Goal: Task Accomplishment & Management: Use online tool/utility

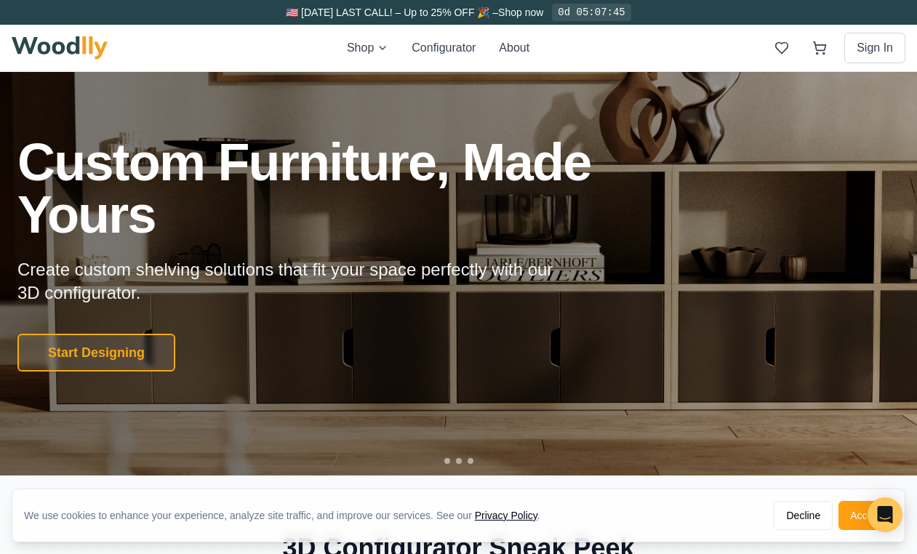
scroll to position [52, 0]
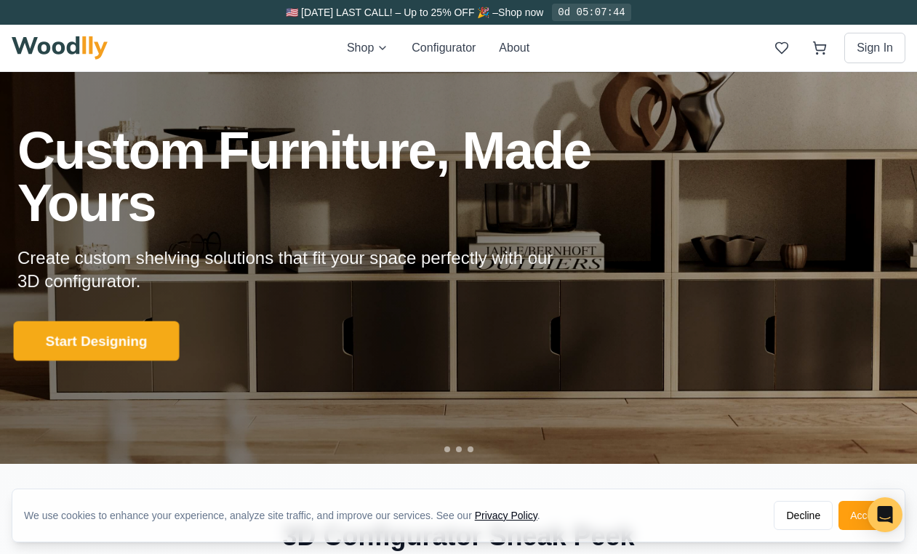
click at [126, 329] on button "Start Designing" at bounding box center [97, 341] width 166 height 40
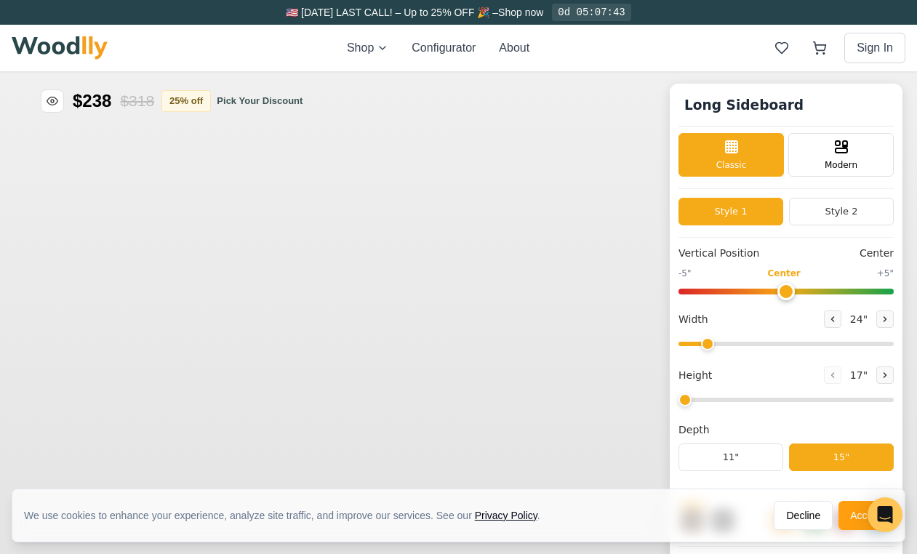
scroll to position [46, 0]
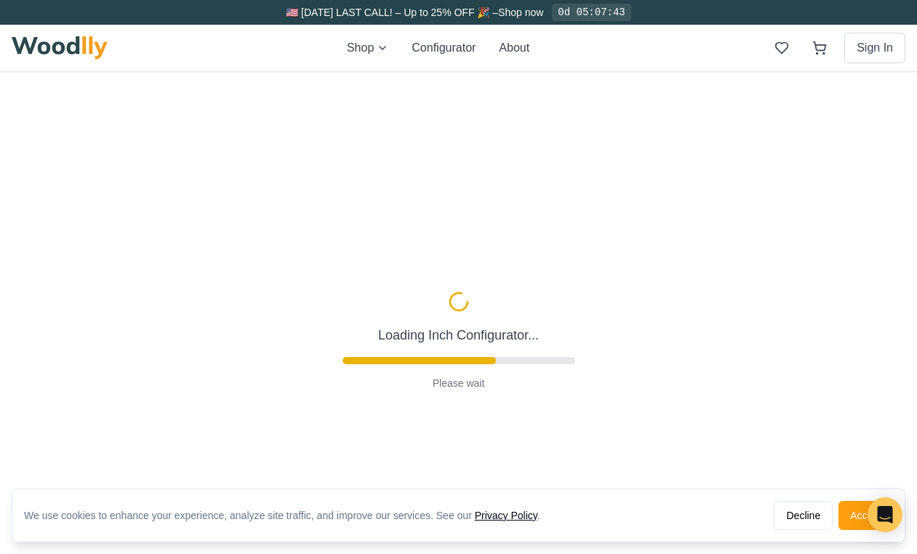
type input "56"
type input "2"
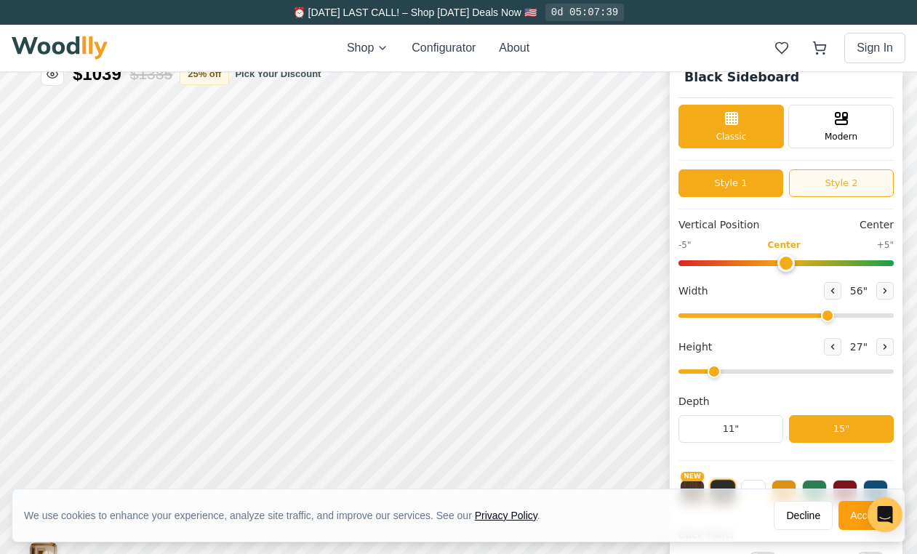
click at [827, 182] on button "Style 2" at bounding box center [841, 183] width 105 height 28
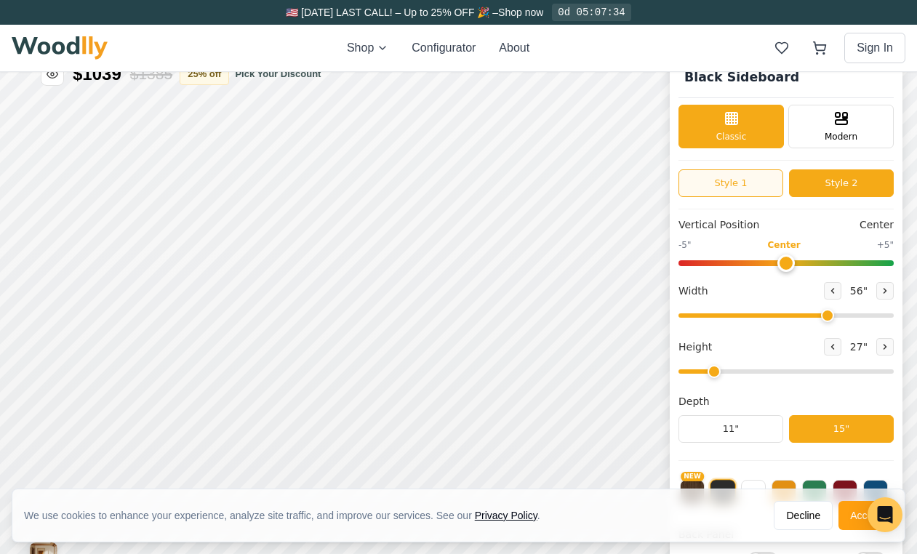
click at [752, 180] on button "Style 1" at bounding box center [730, 183] width 105 height 28
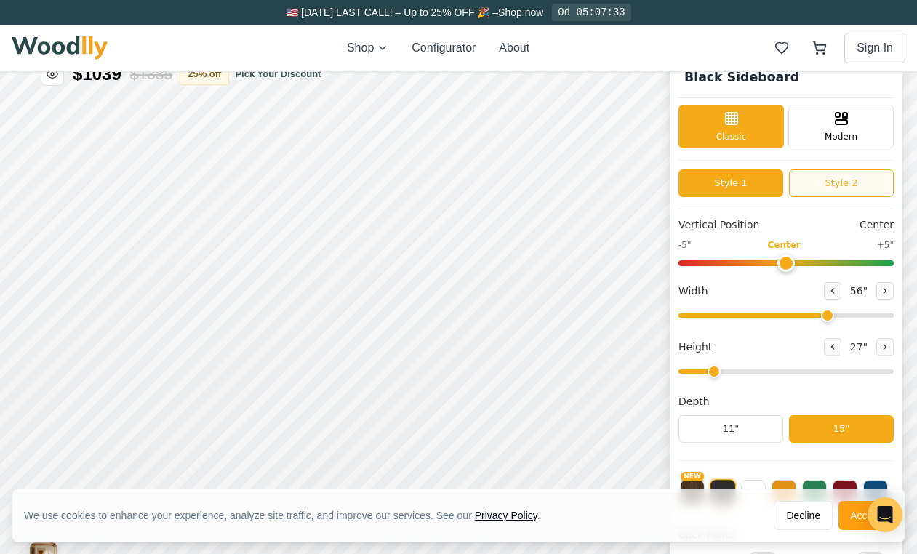
click at [815, 182] on button "Style 2" at bounding box center [841, 183] width 105 height 28
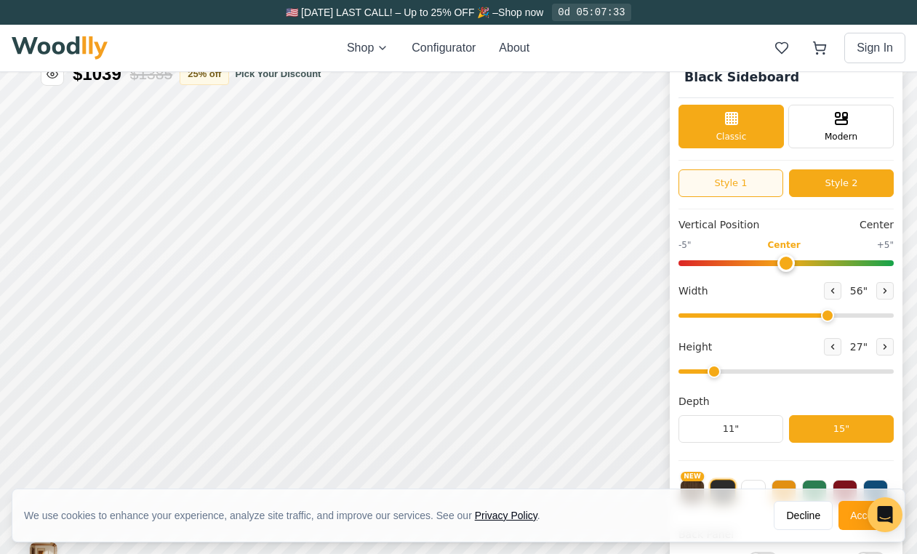
click at [752, 182] on button "Style 1" at bounding box center [730, 183] width 105 height 28
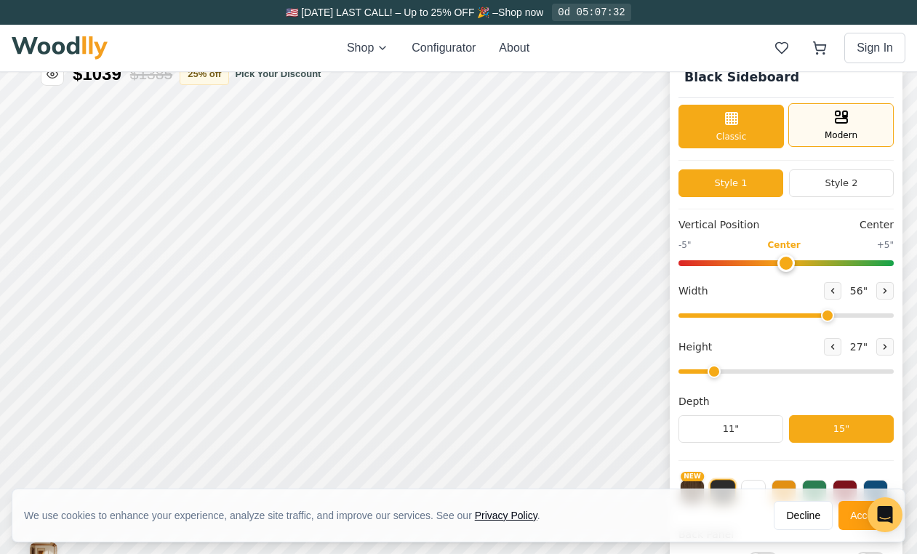
click at [817, 130] on div "Modern" at bounding box center [840, 125] width 105 height 44
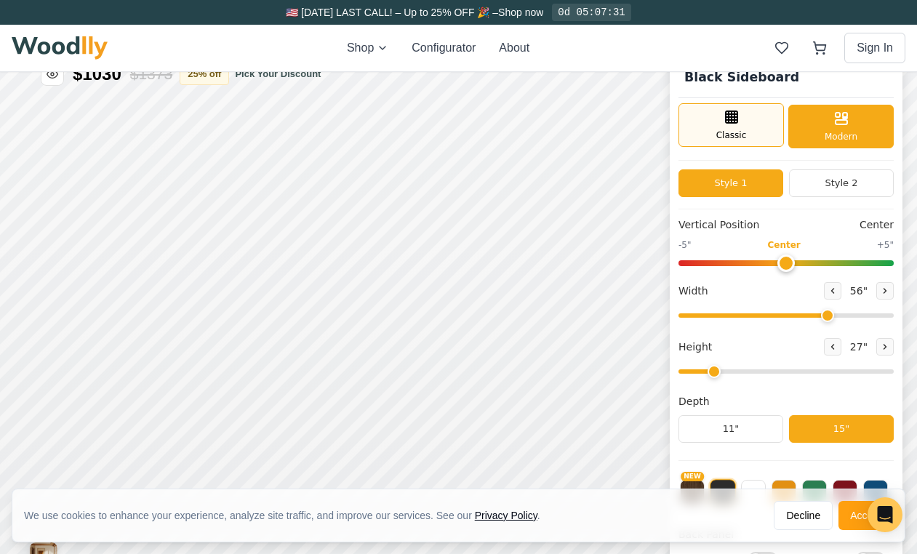
click at [755, 124] on div "Classic" at bounding box center [730, 125] width 105 height 44
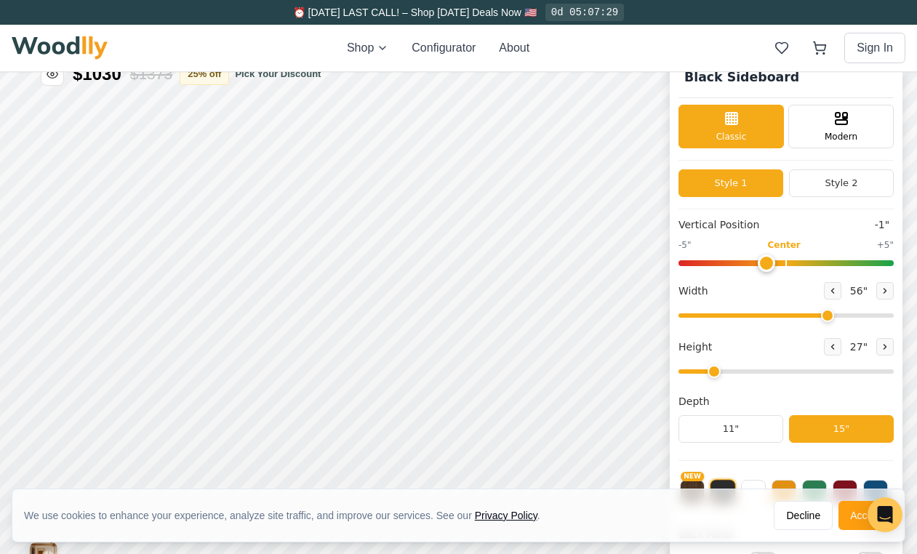
type input "0"
drag, startPoint x: 784, startPoint y: 260, endPoint x: 784, endPoint y: 267, distance: 7.3
click at [784, 266] on input "range" at bounding box center [785, 263] width 215 height 6
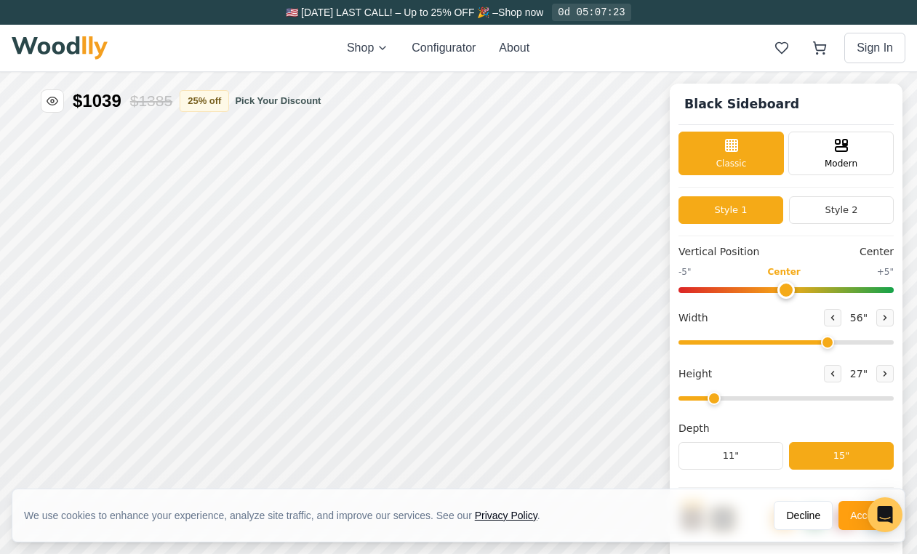
scroll to position [9, 0]
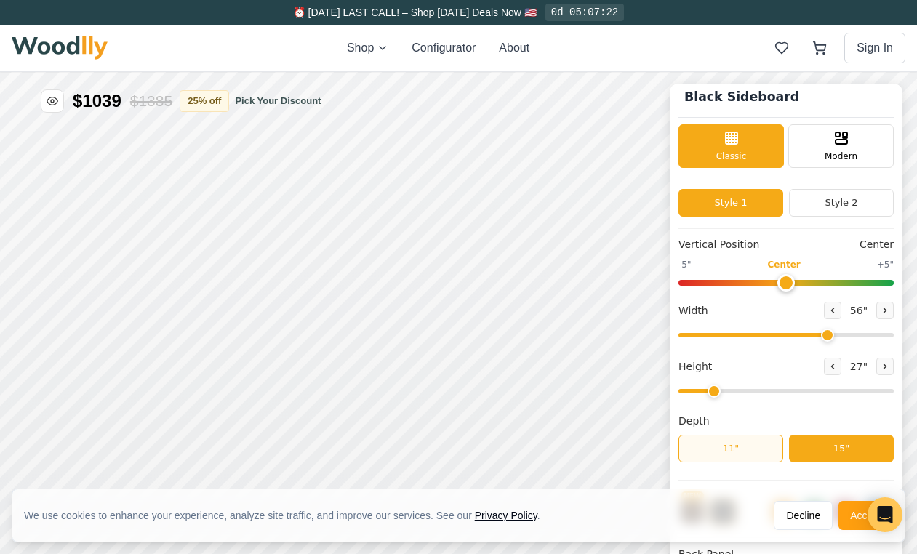
click at [753, 448] on button "11"" at bounding box center [730, 449] width 105 height 28
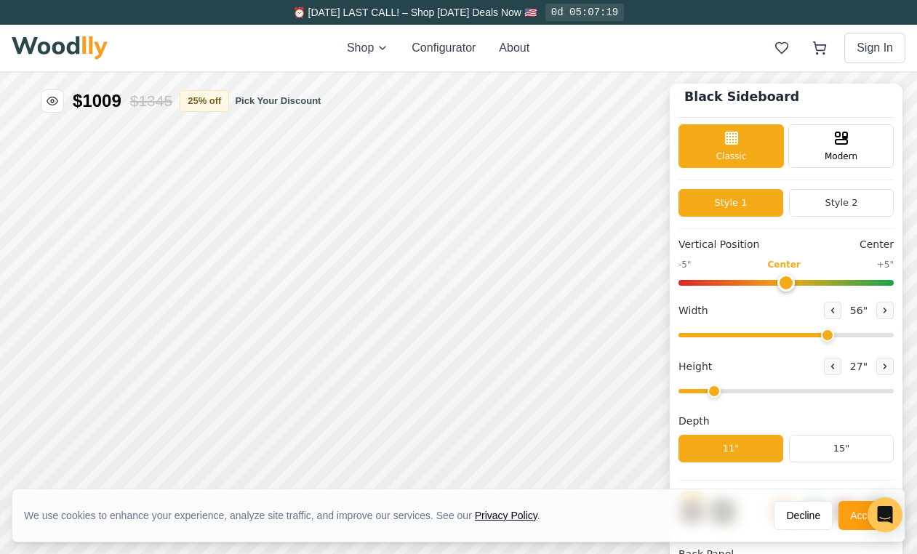
drag, startPoint x: 715, startPoint y: 392, endPoint x: 702, endPoint y: 392, distance: 13.1
click at [702, 392] on input "range" at bounding box center [785, 391] width 215 height 4
type input "2"
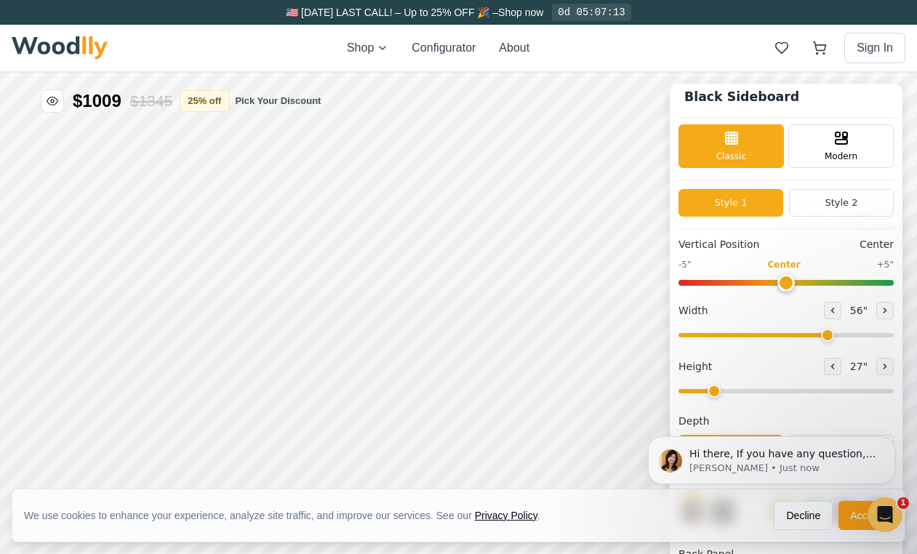
scroll to position [0, 0]
click at [702, 392] on input "range" at bounding box center [785, 391] width 215 height 4
drag, startPoint x: 824, startPoint y: 334, endPoint x: 885, endPoint y: 329, distance: 61.3
type input "72"
click at [885, 333] on input "range" at bounding box center [785, 335] width 215 height 4
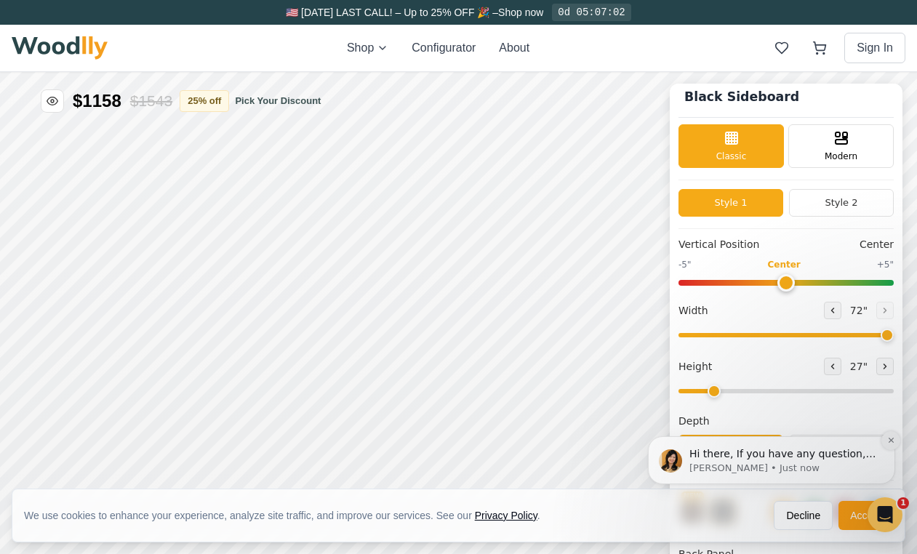
click at [891, 436] on icon "Dismiss notification" at bounding box center [891, 440] width 8 height 8
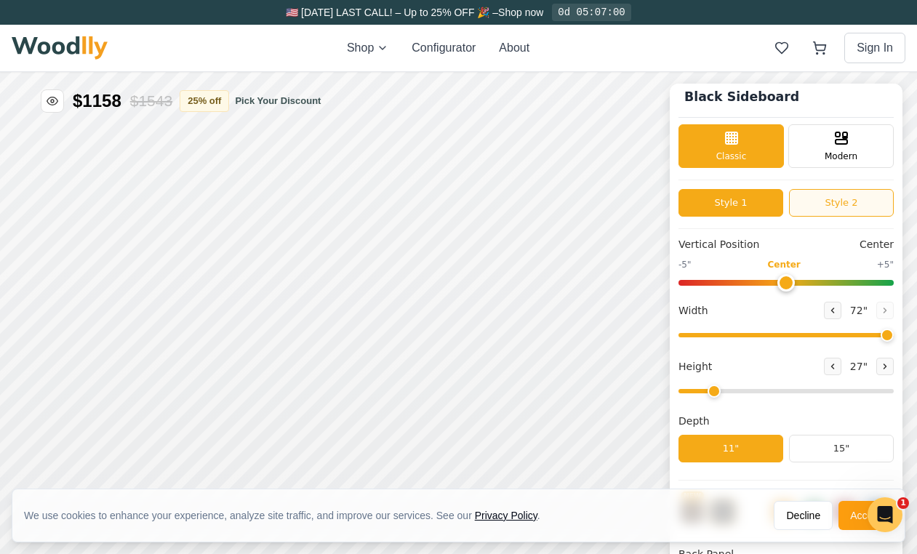
click at [814, 194] on button "Style 2" at bounding box center [841, 203] width 105 height 28
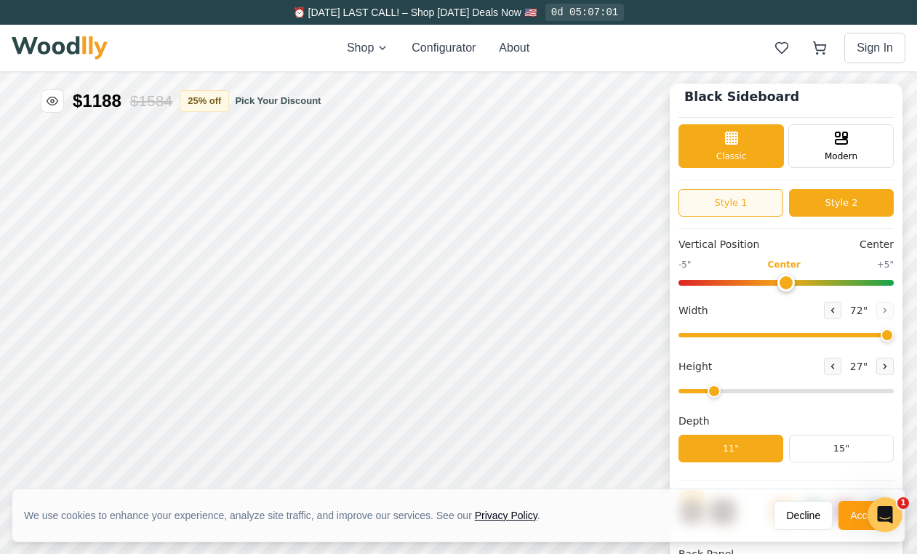
click at [731, 196] on button "Style 1" at bounding box center [730, 203] width 105 height 28
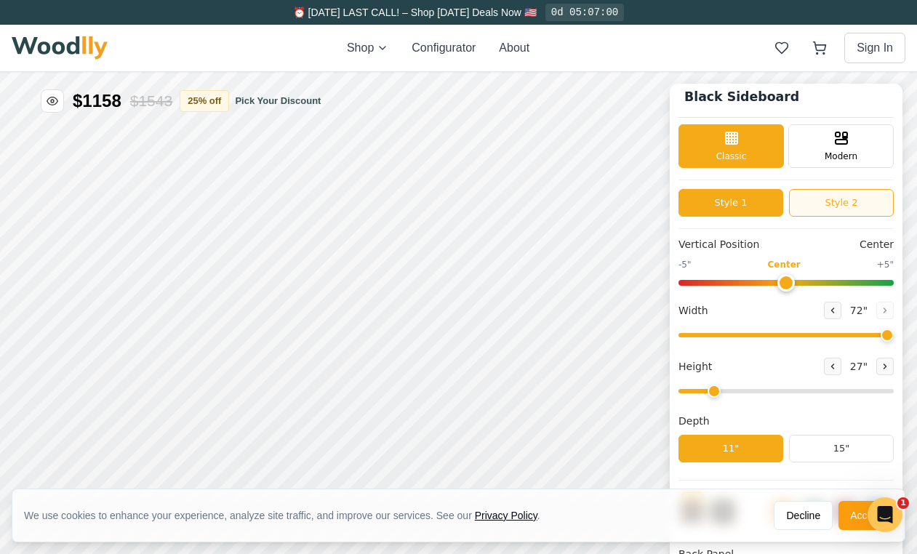
click at [814, 209] on button "Style 2" at bounding box center [841, 203] width 105 height 28
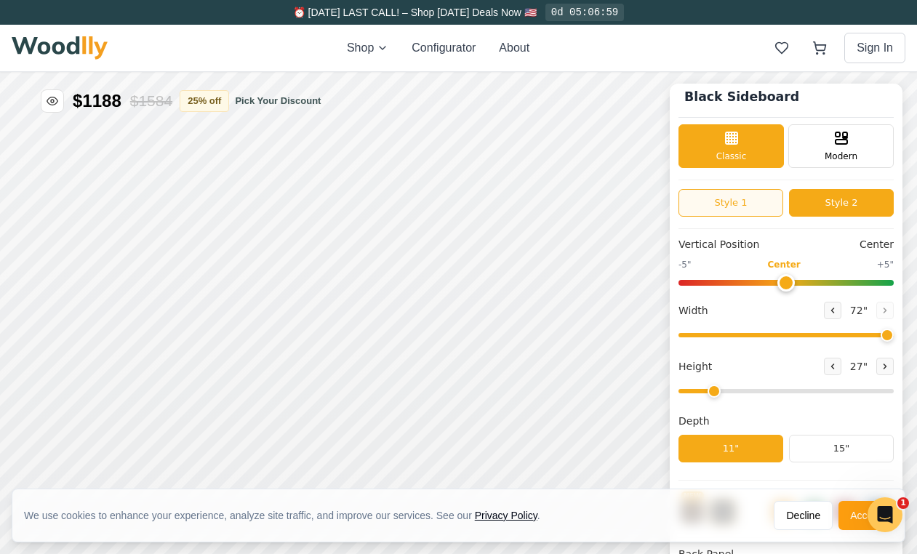
click at [741, 200] on button "Style 1" at bounding box center [730, 203] width 105 height 28
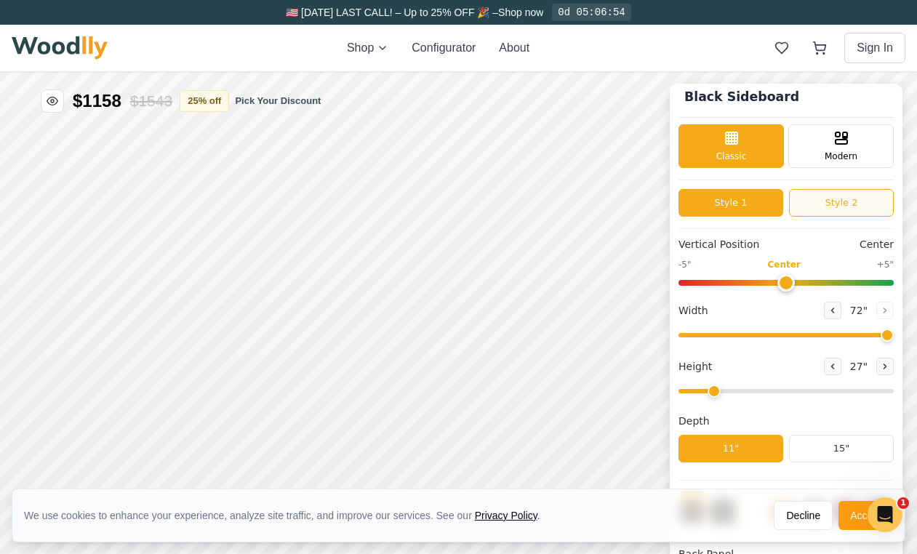
click at [810, 210] on button "Style 2" at bounding box center [841, 203] width 105 height 28
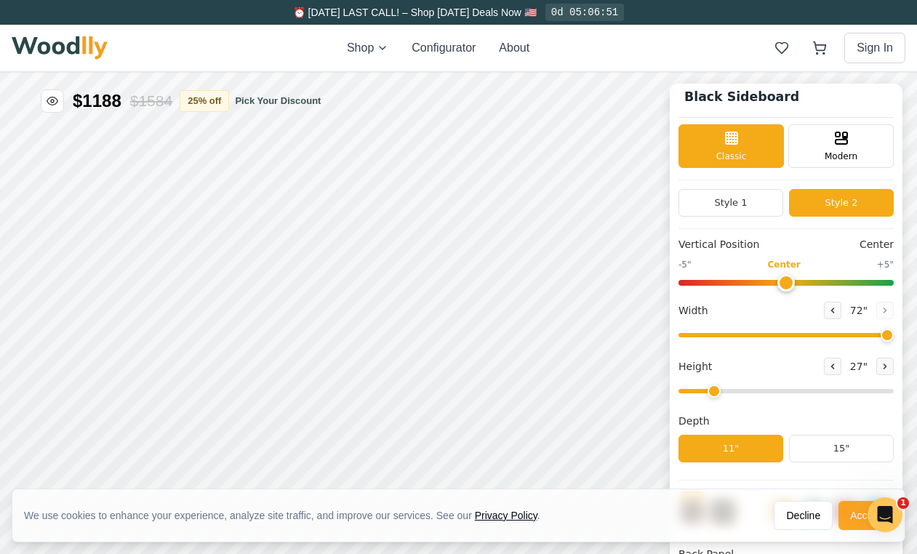
click at [848, 518] on button "Accept" at bounding box center [865, 515] width 55 height 29
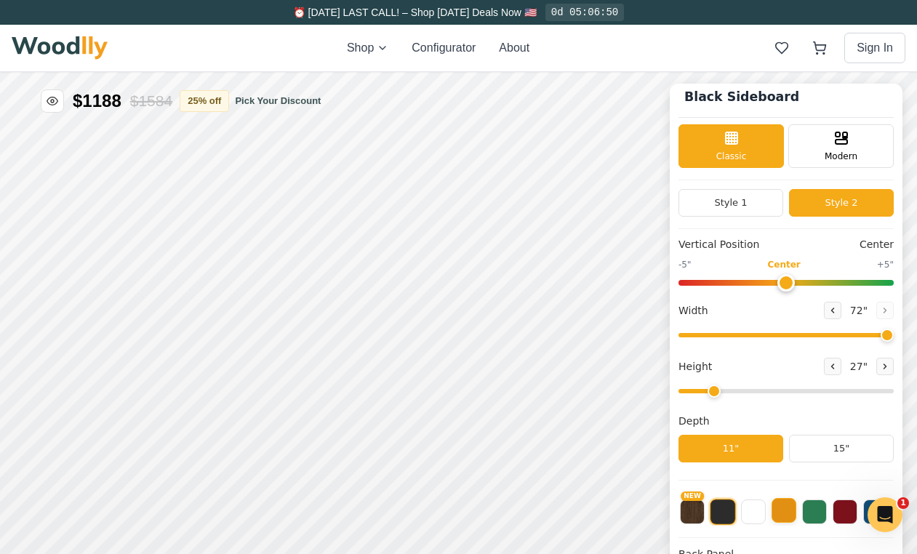
click at [782, 510] on button at bounding box center [783, 510] width 25 height 25
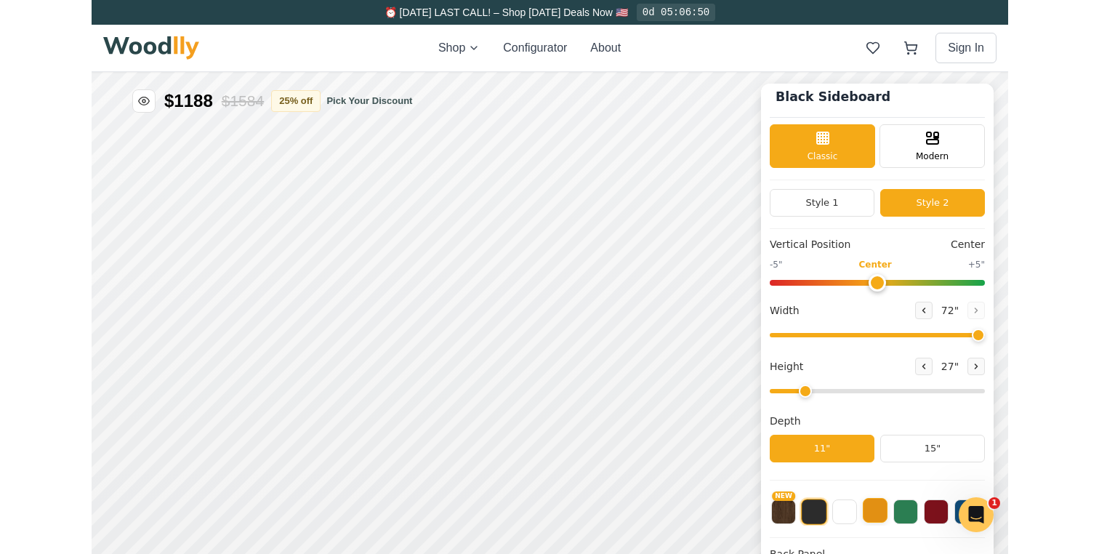
scroll to position [7, 0]
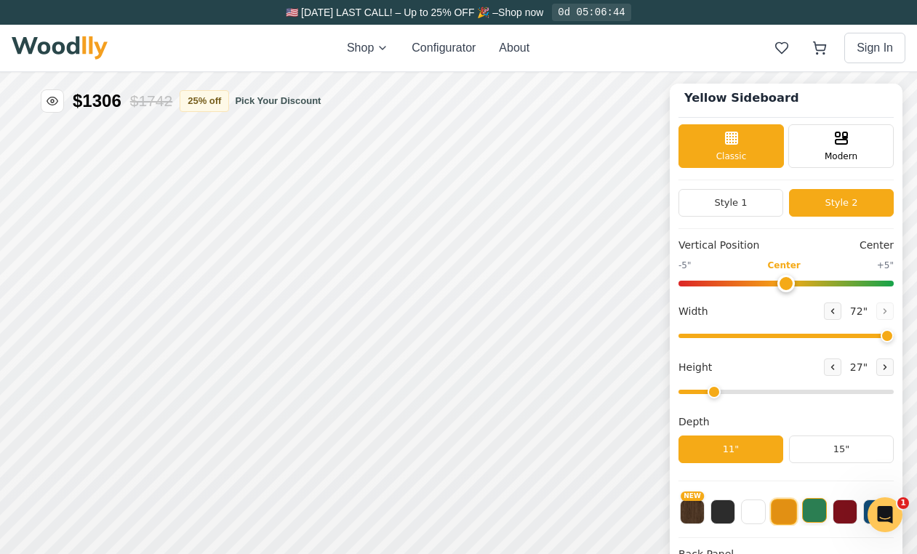
click at [815, 511] on button at bounding box center [814, 510] width 25 height 25
click at [727, 514] on button at bounding box center [722, 510] width 25 height 25
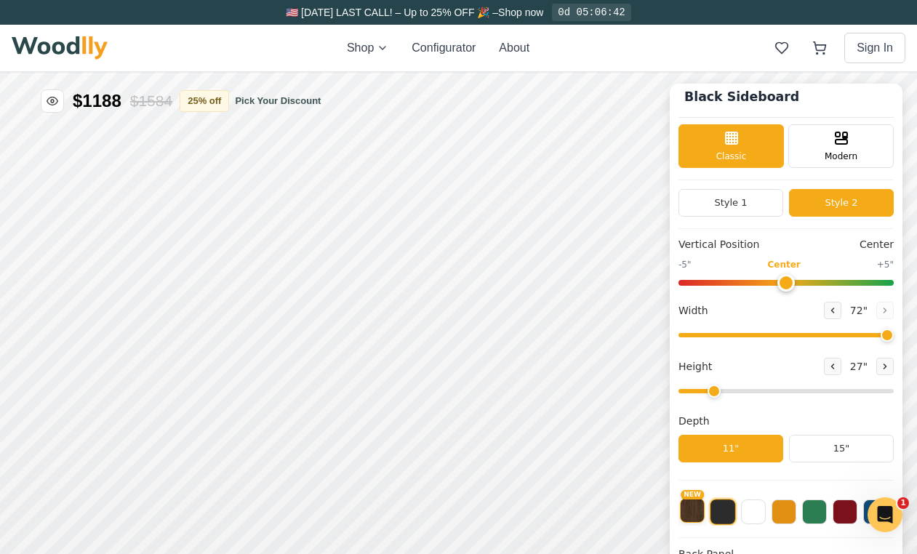
click at [689, 513] on button "NEW" at bounding box center [692, 510] width 25 height 25
click at [728, 518] on button at bounding box center [722, 510] width 25 height 25
click at [757, 519] on button at bounding box center [753, 510] width 25 height 25
click at [787, 518] on button at bounding box center [783, 510] width 25 height 25
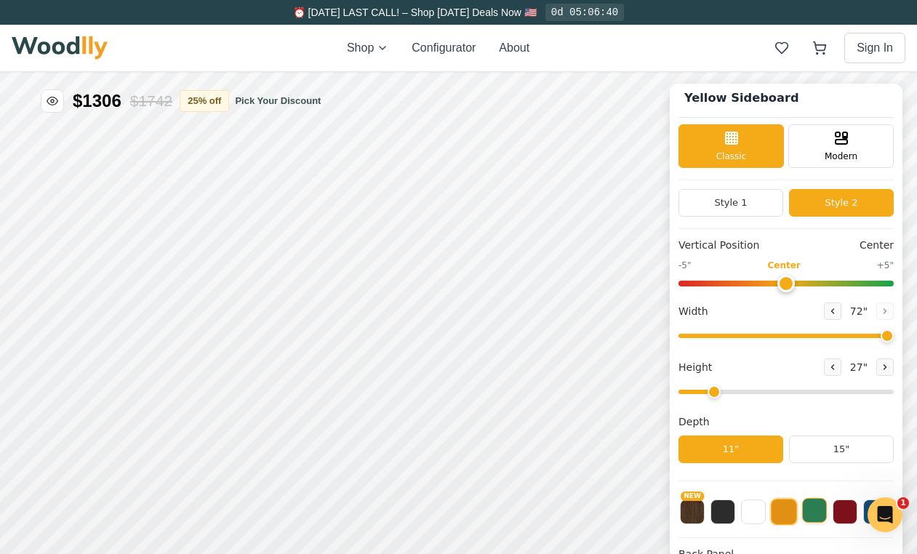
click at [813, 515] on button at bounding box center [814, 510] width 25 height 25
click at [835, 509] on button at bounding box center [844, 510] width 25 height 25
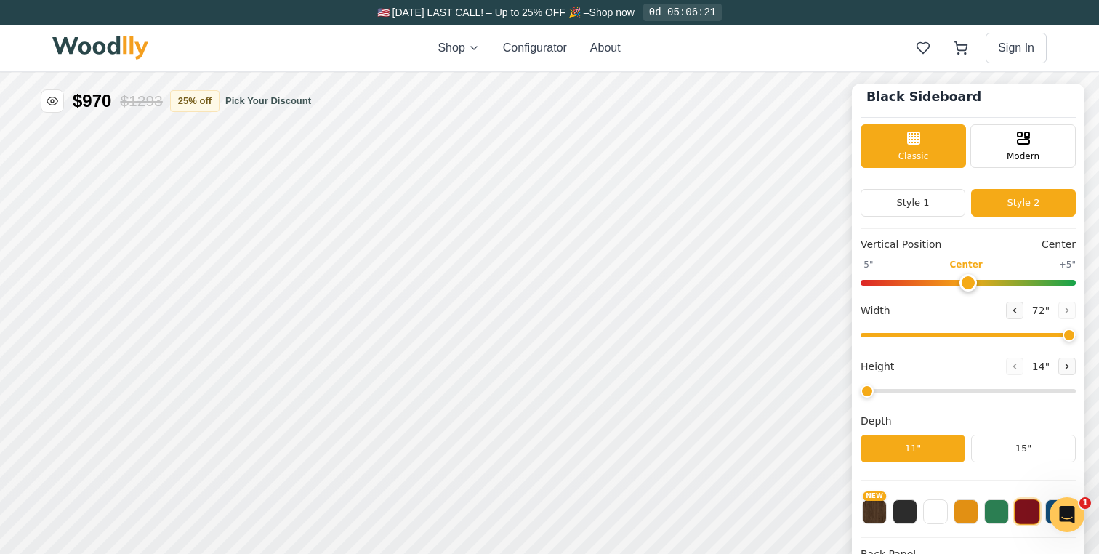
type input "2"
drag, startPoint x: 895, startPoint y: 388, endPoint x: 889, endPoint y: 412, distance: 24.7
click at [889, 393] on input "range" at bounding box center [968, 391] width 215 height 4
click at [916, 511] on button at bounding box center [966, 510] width 25 height 25
